Goal: Task Accomplishment & Management: Manage account settings

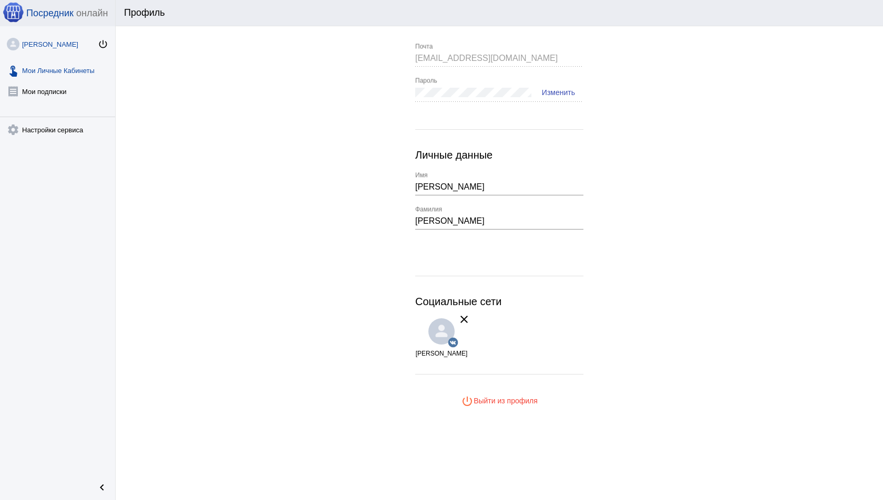
click at [39, 61] on link "touch_app Мои Личные Кабинеты" at bounding box center [57, 68] width 115 height 21
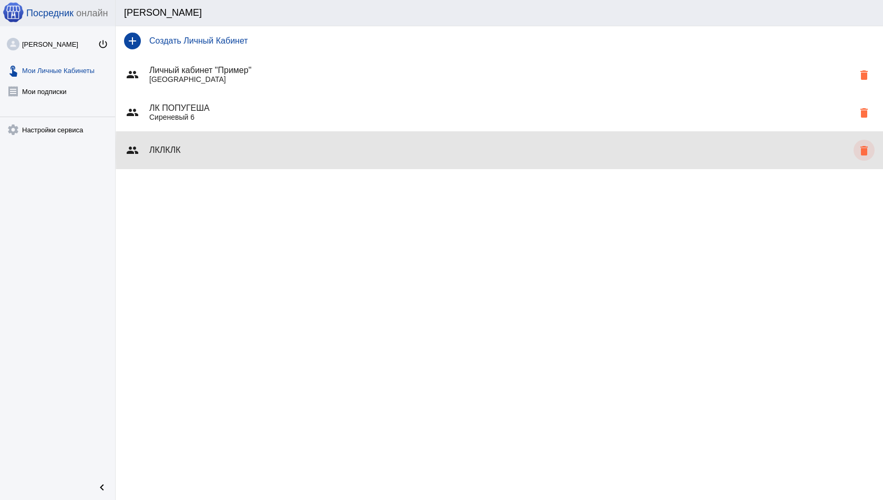
click at [863, 150] on mat-icon "delete" at bounding box center [863, 150] width 13 height 13
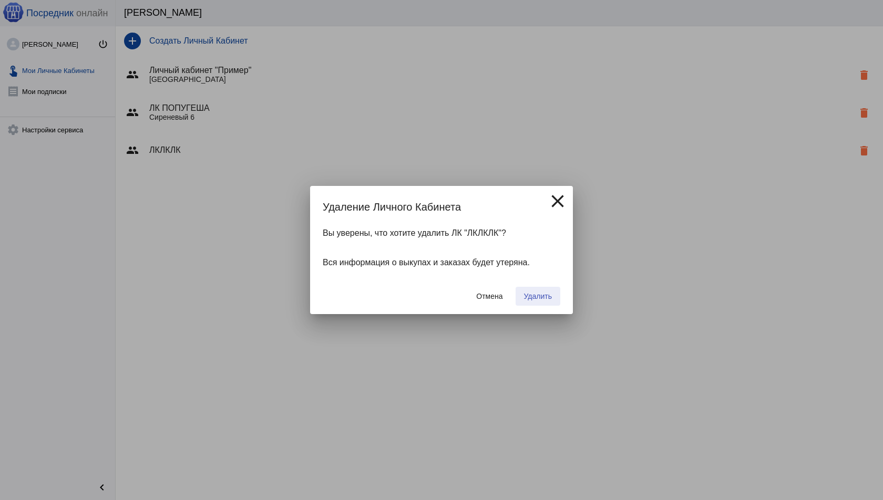
click at [531, 292] on span "Удалить" at bounding box center [538, 296] width 28 height 8
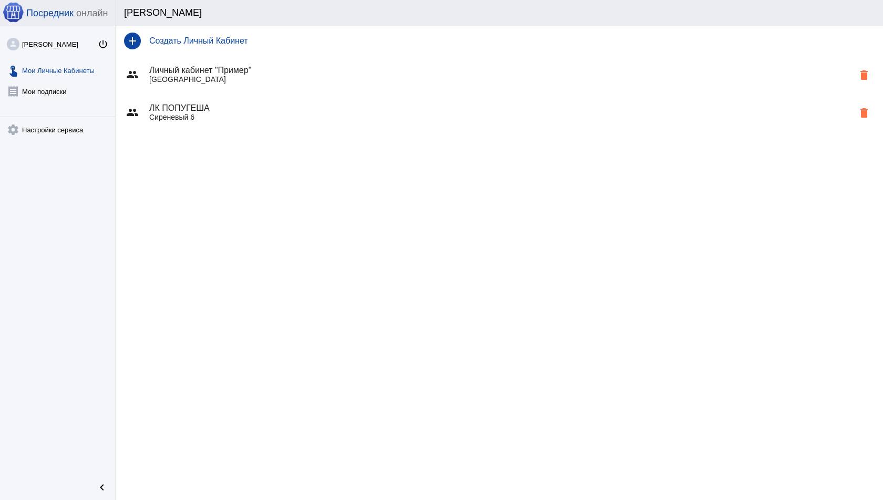
click at [215, 123] on div "group ЛК ПОПУГЕША Сиреневый 6 delete" at bounding box center [499, 113] width 767 height 38
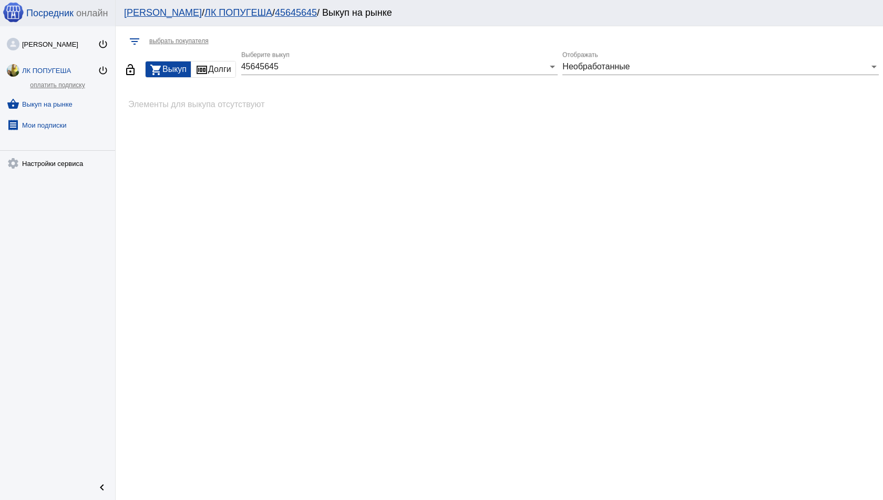
click at [67, 121] on link "receipt Мои подписки" at bounding box center [57, 122] width 115 height 21
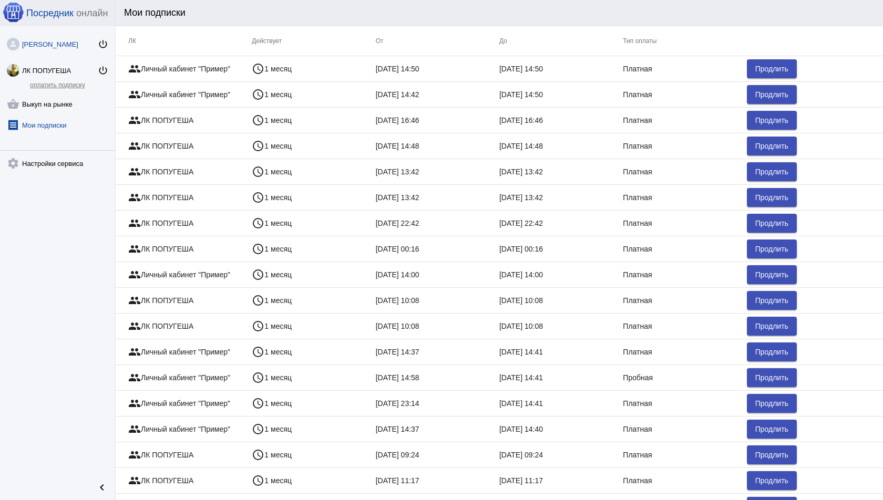
click at [63, 48] on link "Дмитрий Скворцов power_settings_new" at bounding box center [57, 42] width 115 height 21
